Goal: Information Seeking & Learning: Check status

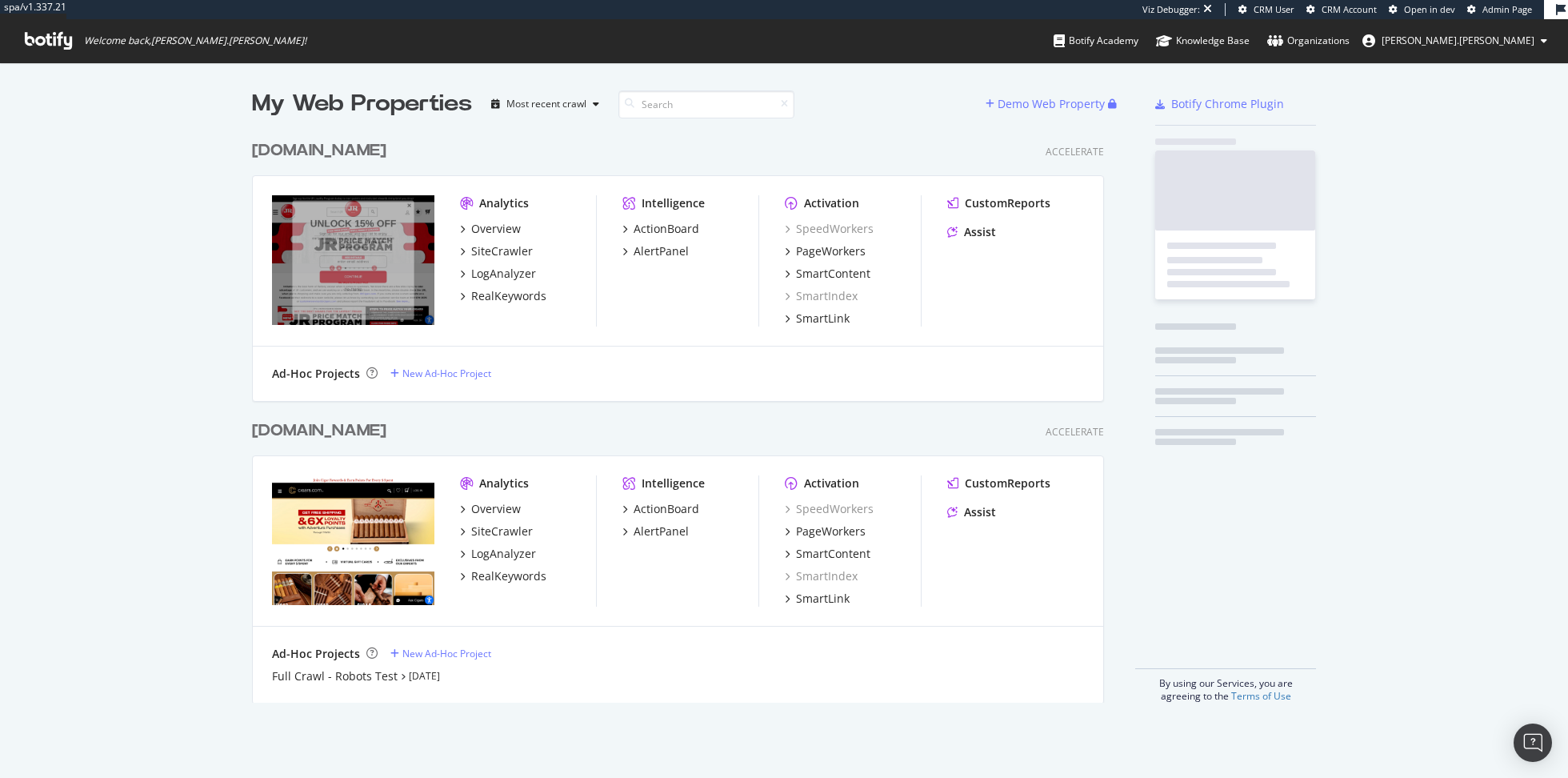
scroll to position [583, 864]
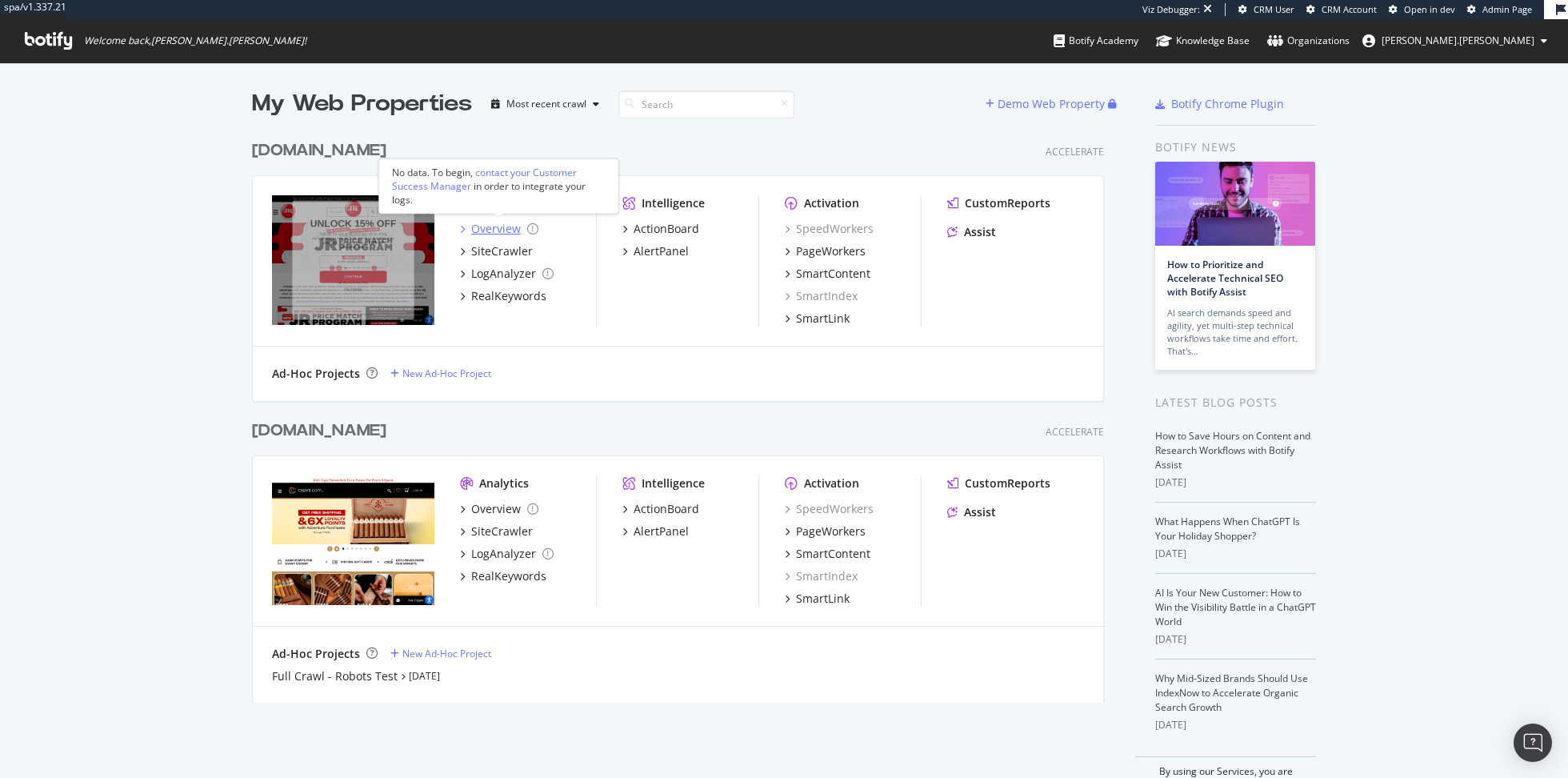
click at [502, 224] on div "Overview" at bounding box center [495, 229] width 50 height 16
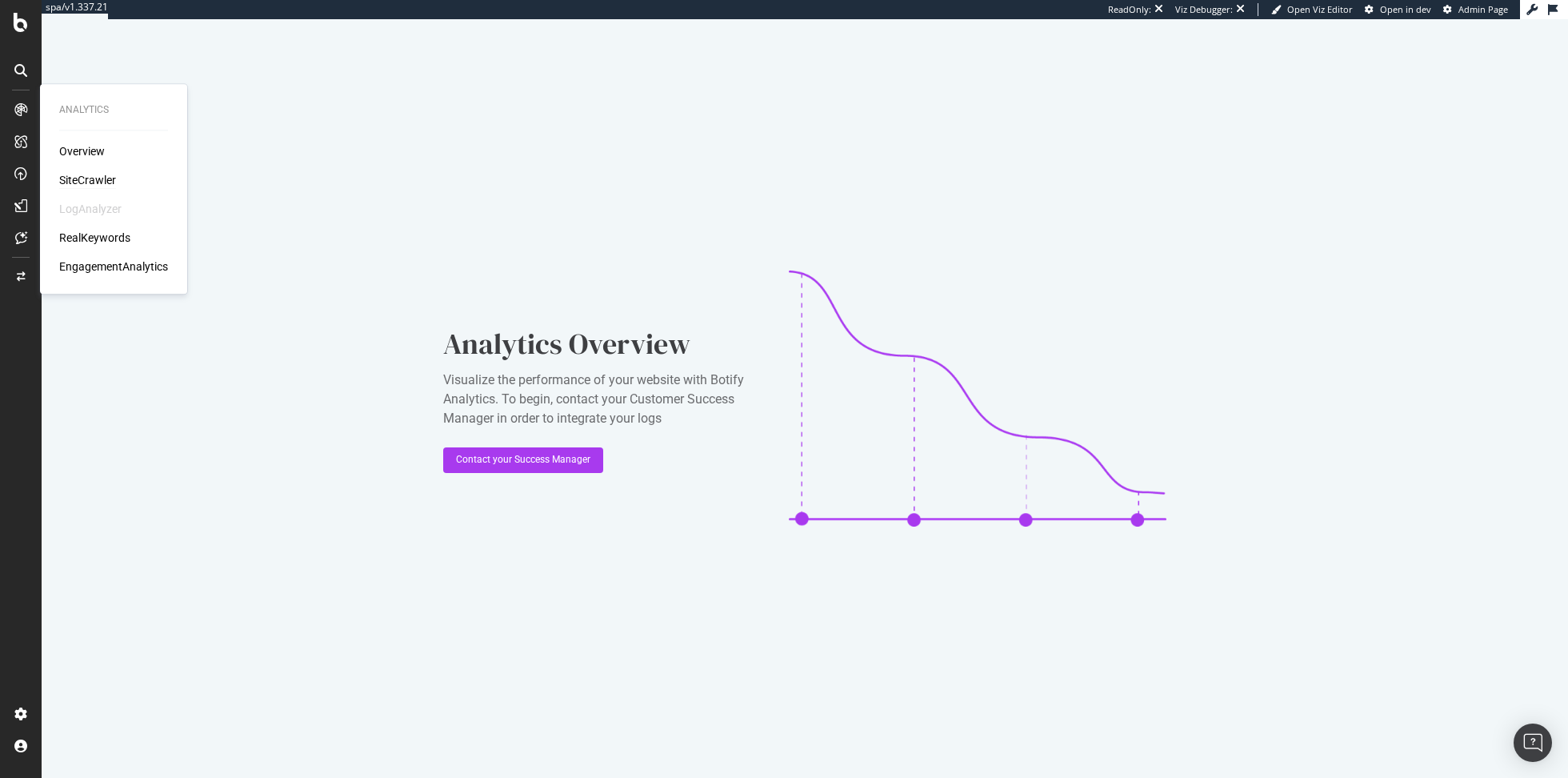
click at [99, 184] on div "SiteCrawler" at bounding box center [87, 180] width 57 height 16
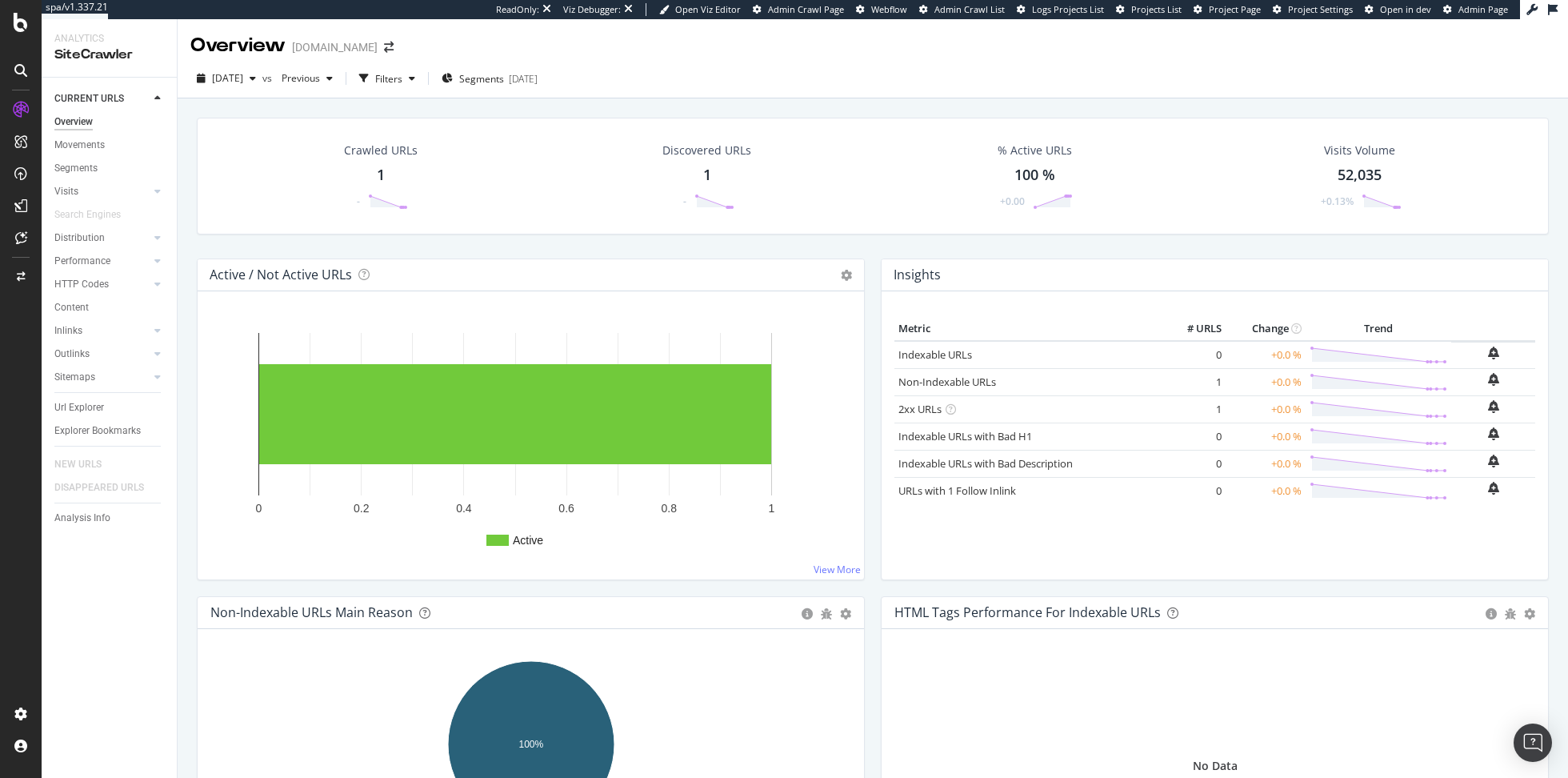
click at [275, 78] on span "vs" at bounding box center [268, 78] width 13 height 13
click at [256, 77] on icon "button" at bounding box center [253, 78] width 7 height 9
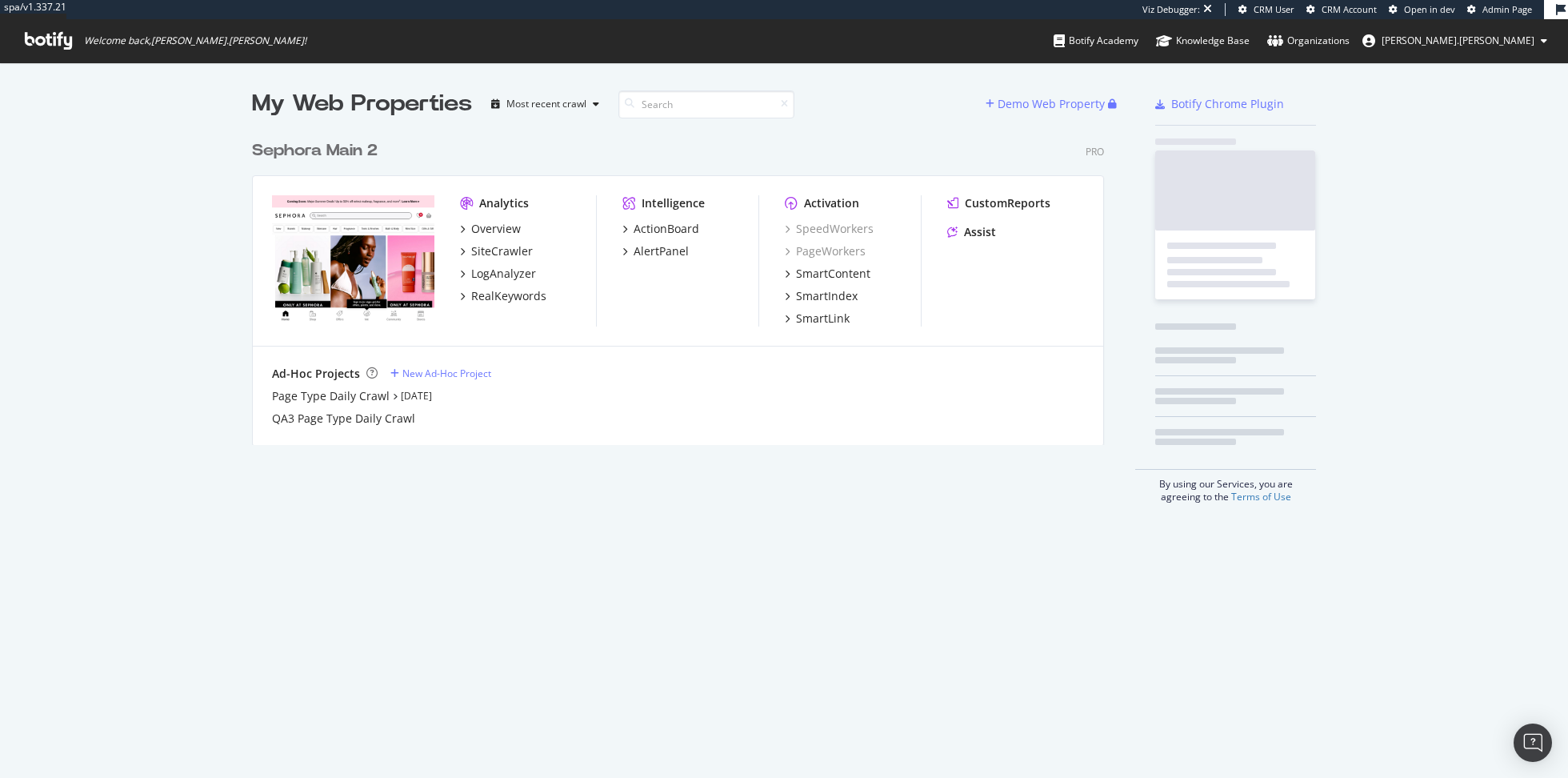
scroll to position [325, 864]
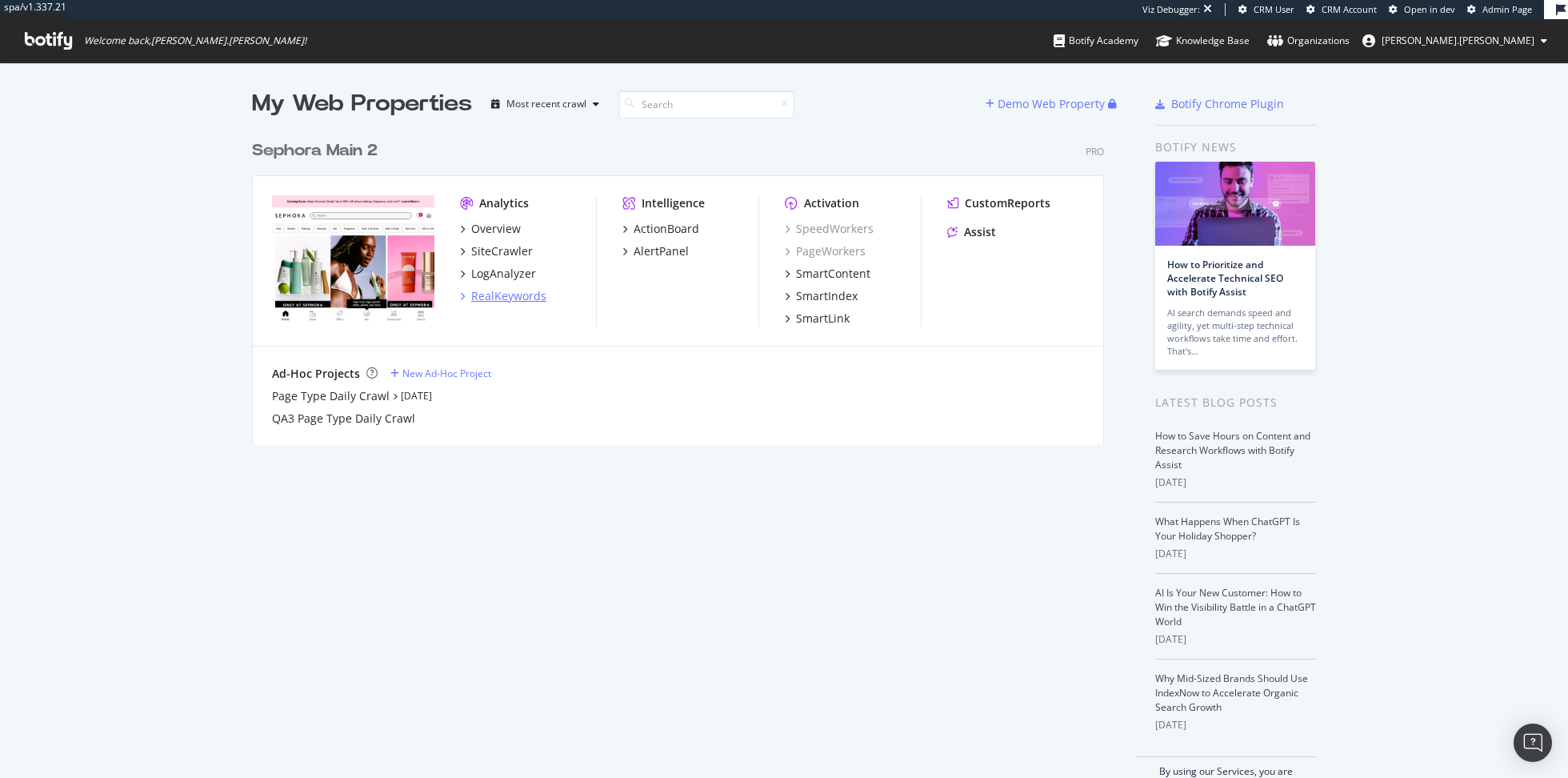
click at [519, 294] on div "RealKeywords" at bounding box center [508, 296] width 75 height 16
